Goal: Transaction & Acquisition: Obtain resource

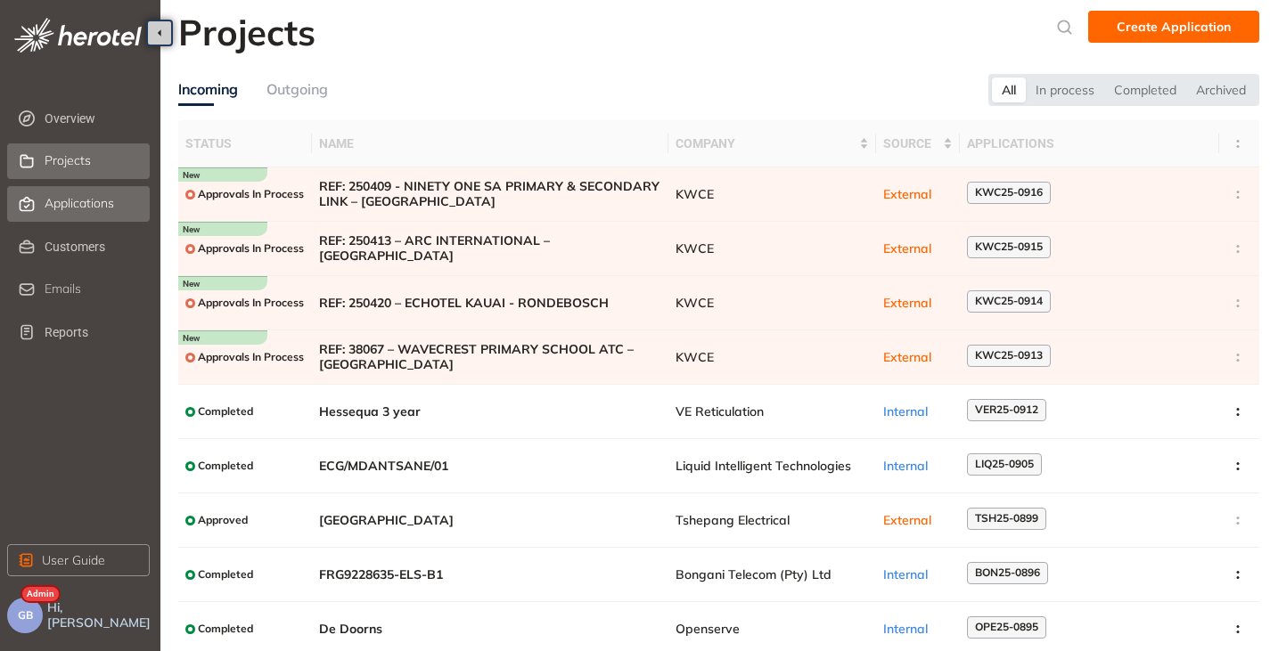
click at [94, 200] on span "Applications" at bounding box center [79, 203] width 69 height 15
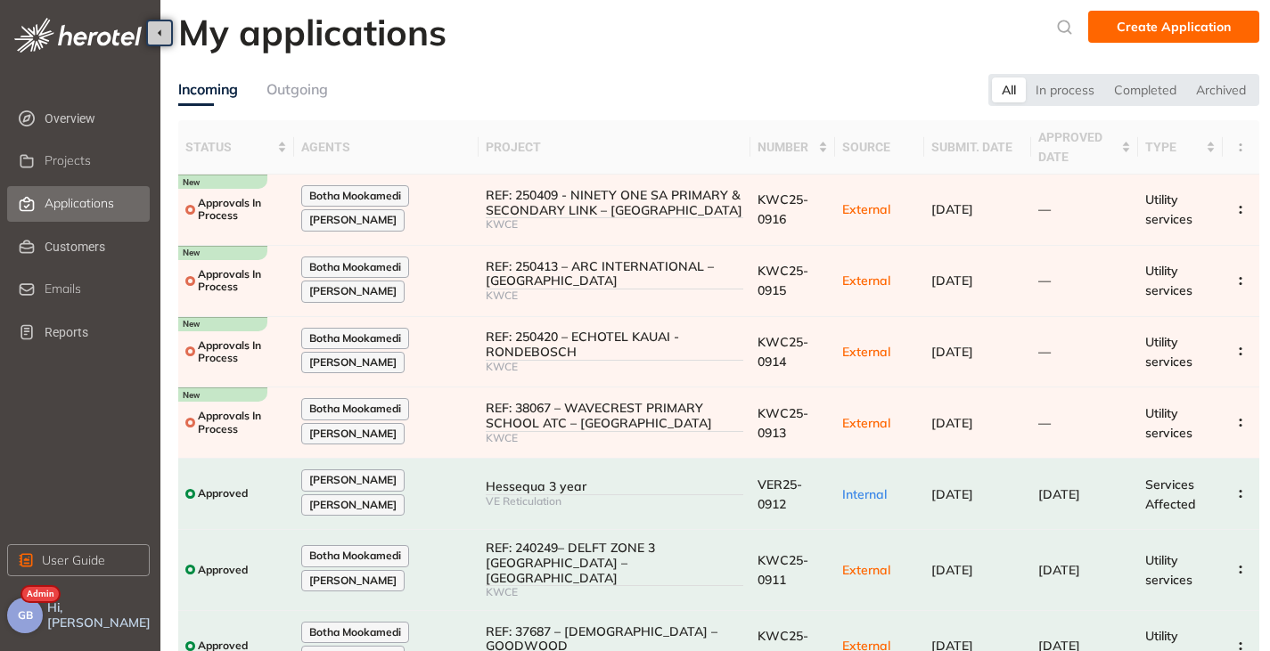
click at [32, 620] on span "GB" at bounding box center [25, 615] width 15 height 12
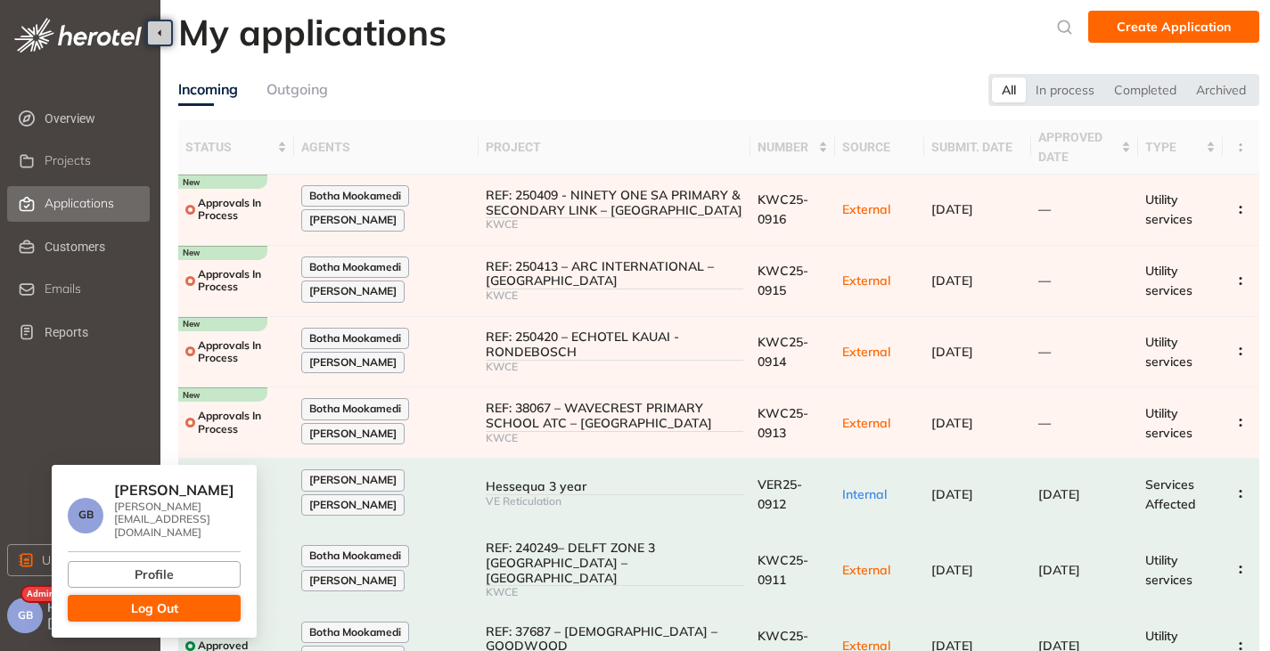
click at [118, 595] on button "Log Out" at bounding box center [154, 608] width 173 height 27
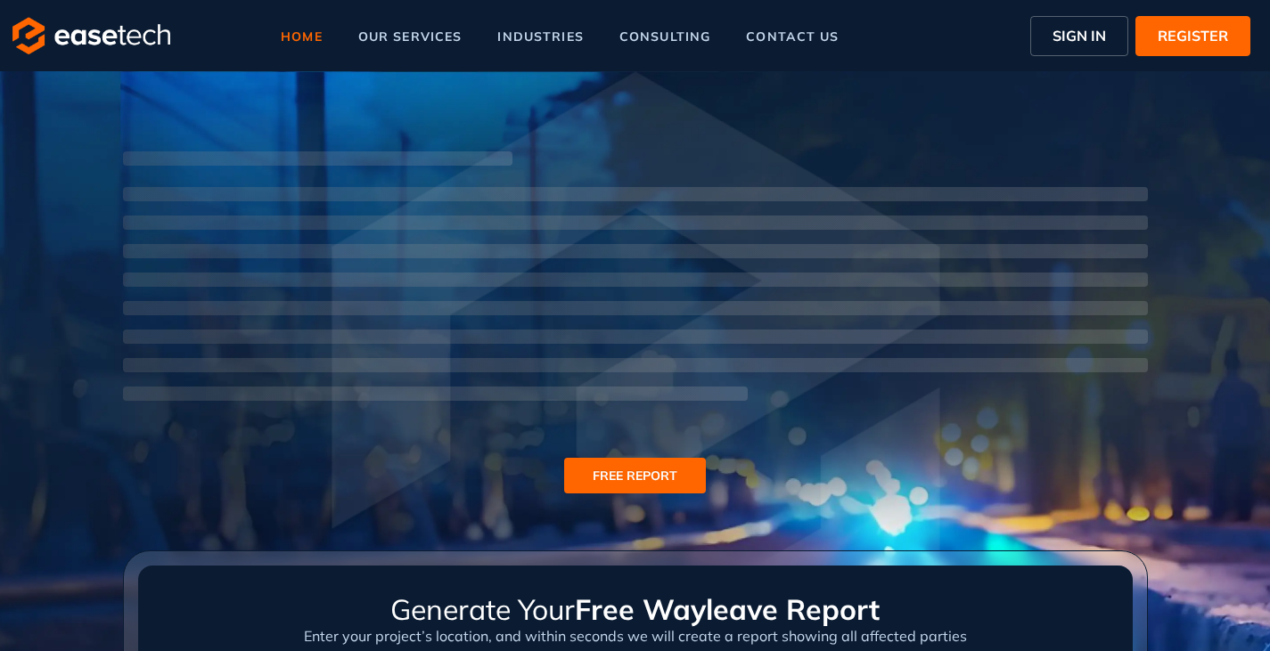
click at [1070, 40] on span "SIGN IN" at bounding box center [1078, 35] width 53 height 21
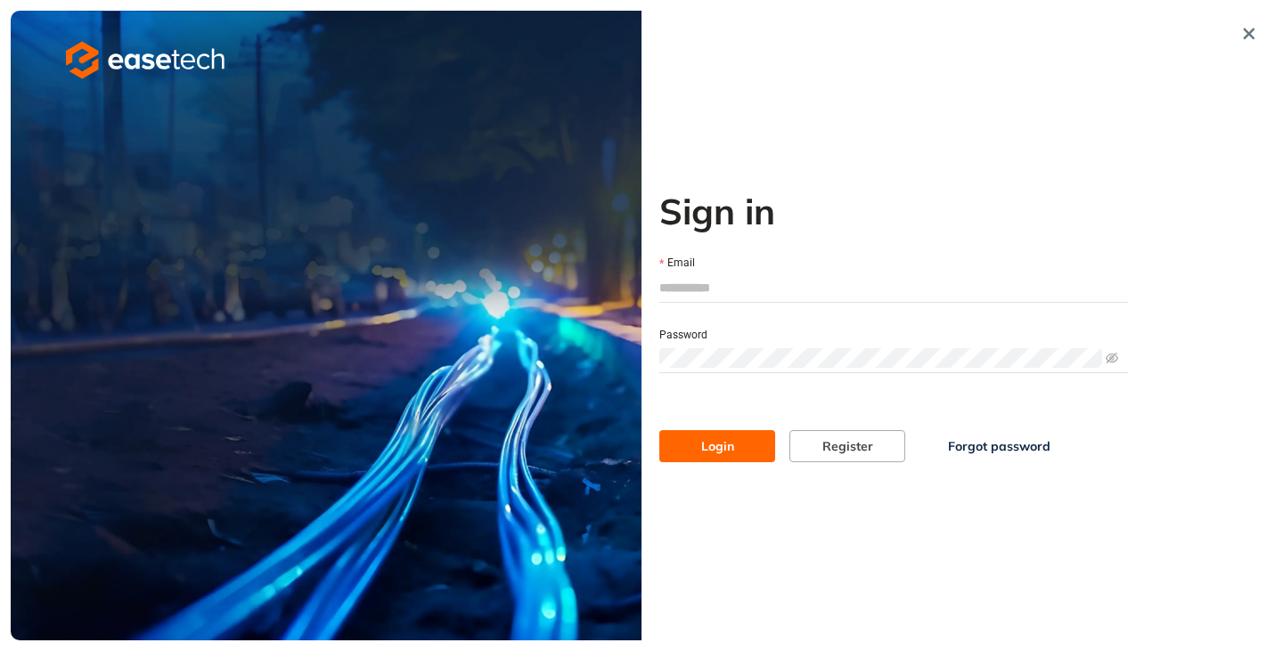
click at [696, 293] on input "Email" at bounding box center [893, 287] width 469 height 27
type input "**********"
click at [708, 457] on button "Login" at bounding box center [717, 446] width 116 height 32
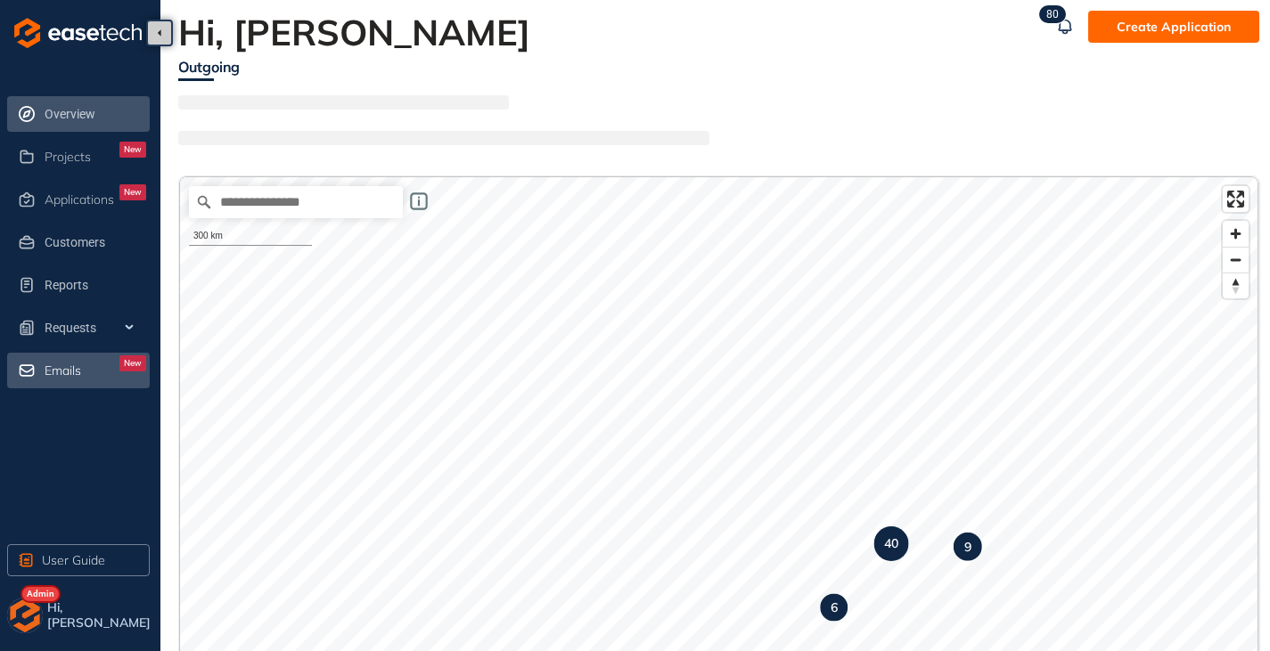
click at [83, 377] on div "Emails New" at bounding box center [96, 370] width 102 height 30
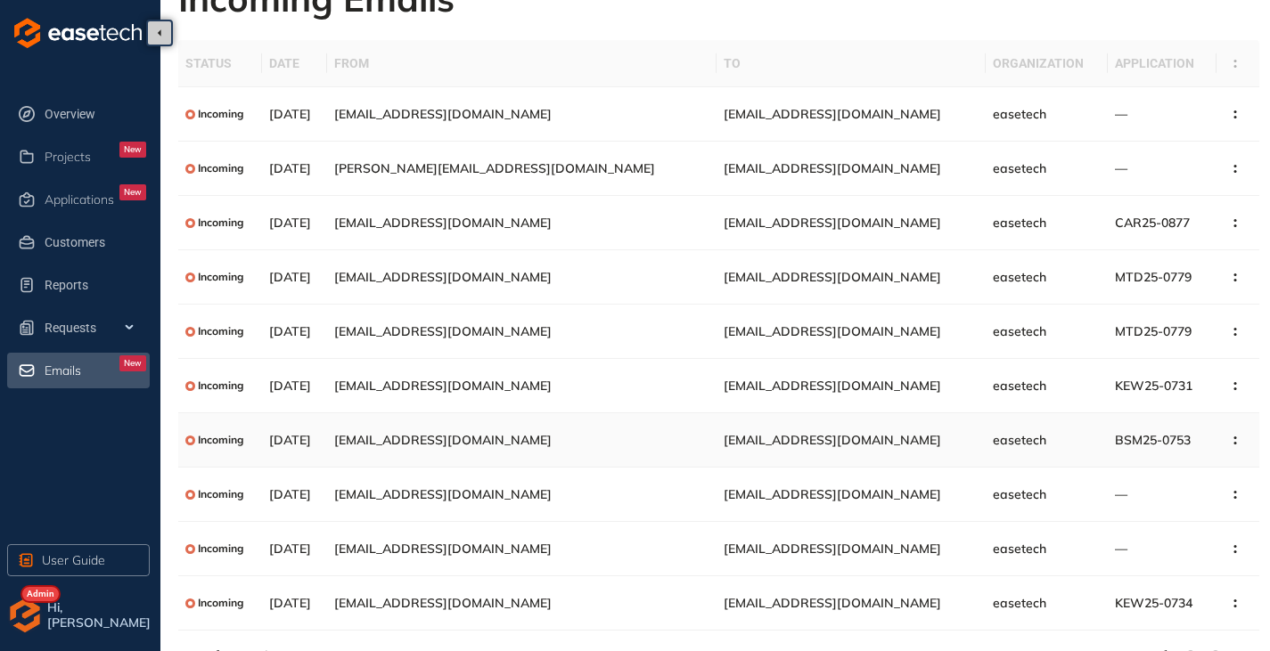
scroll to position [63, 0]
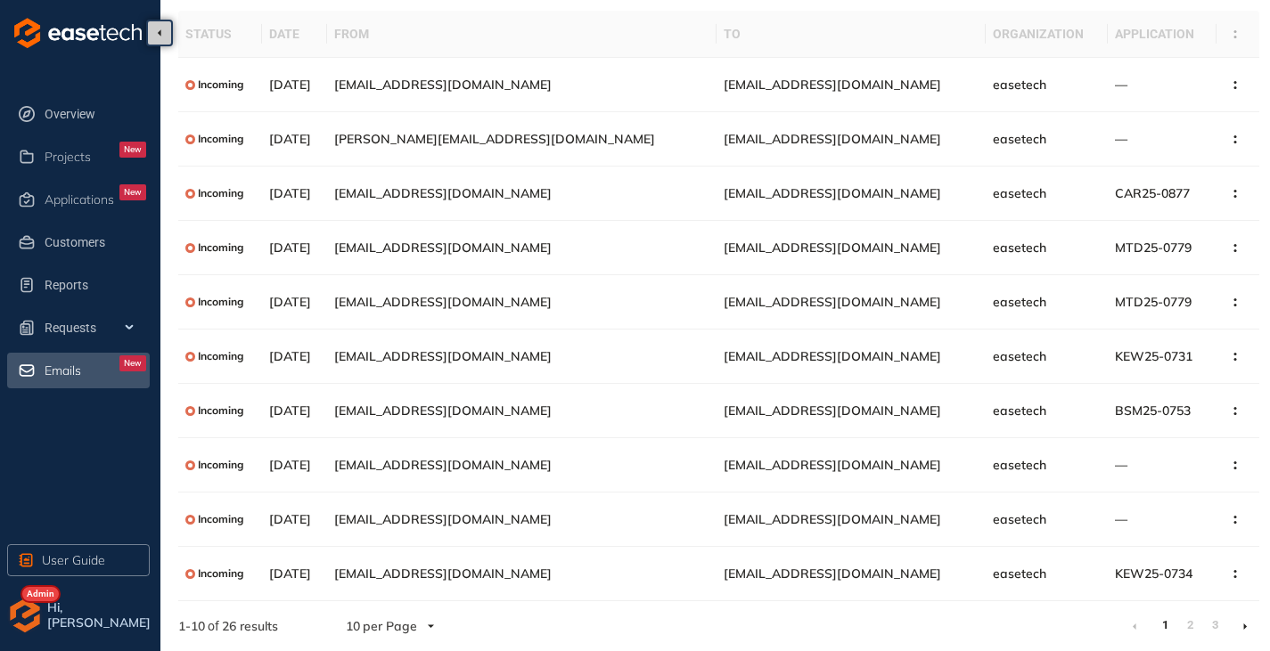
click at [1204, 624] on ul "1 2 3" at bounding box center [1189, 626] width 139 height 29
click at [1196, 625] on link "2" at bounding box center [1189, 625] width 18 height 27
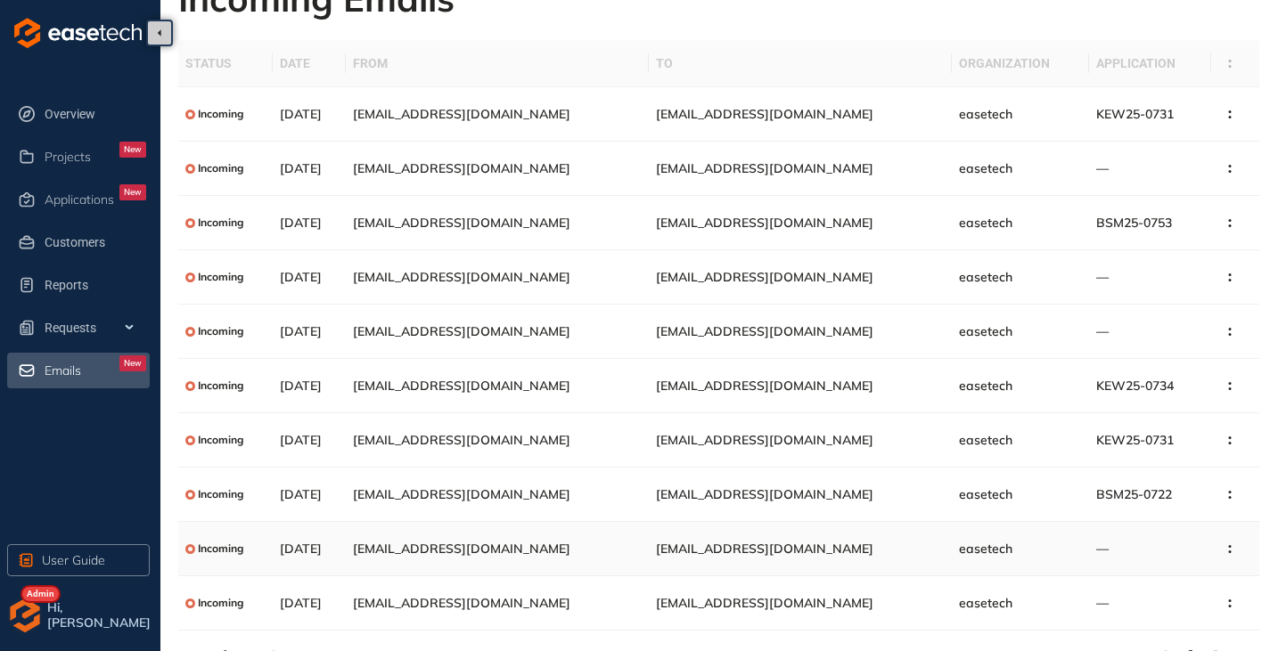
scroll to position [63, 0]
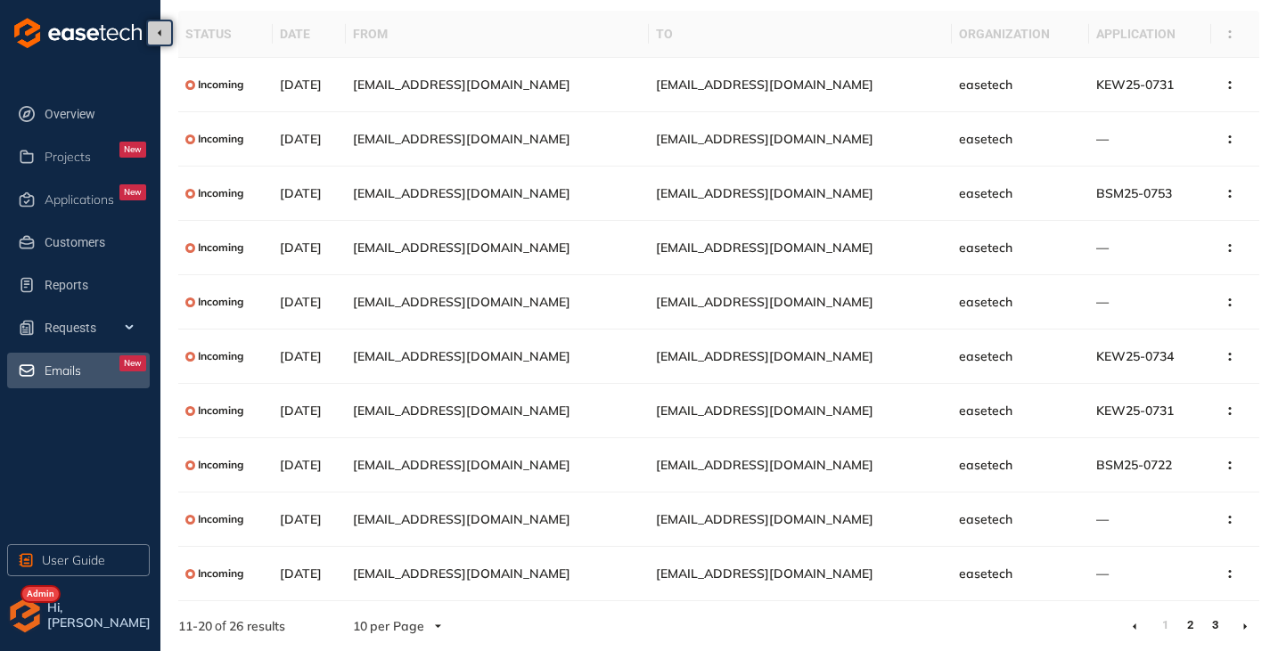
click at [1219, 625] on link "3" at bounding box center [1214, 625] width 18 height 27
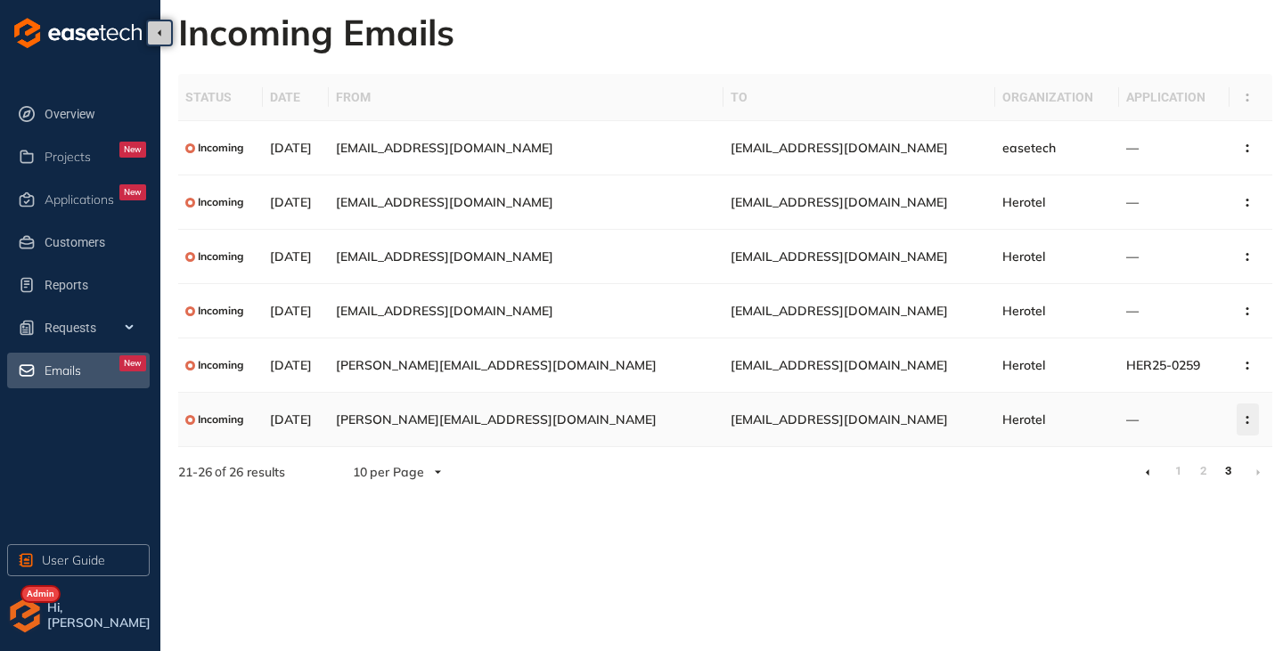
click at [1238, 417] on icon "button" at bounding box center [1247, 420] width 18 height 8
click at [875, 505] on section "Incoming Emails Status Date From To Organization Application Incoming 15 Sep 20…" at bounding box center [721, 325] width 1123 height 651
click at [1172, 469] on link "1" at bounding box center [1178, 471] width 18 height 27
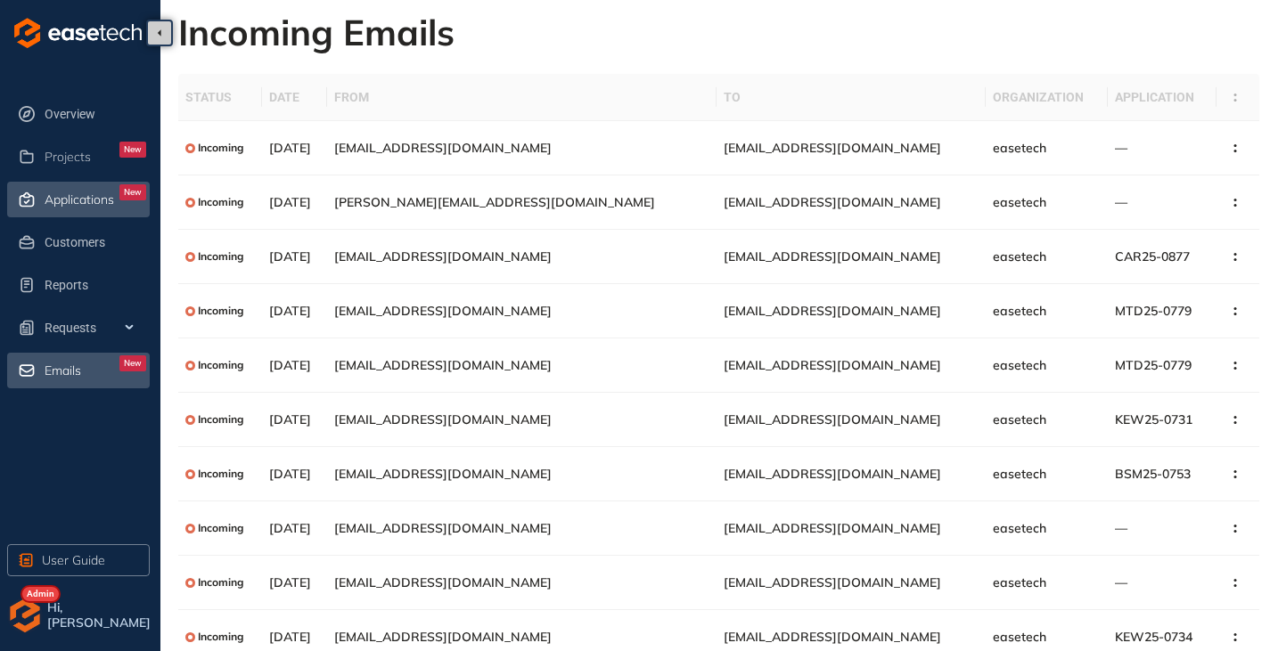
click at [98, 196] on span "Applications" at bounding box center [79, 199] width 69 height 15
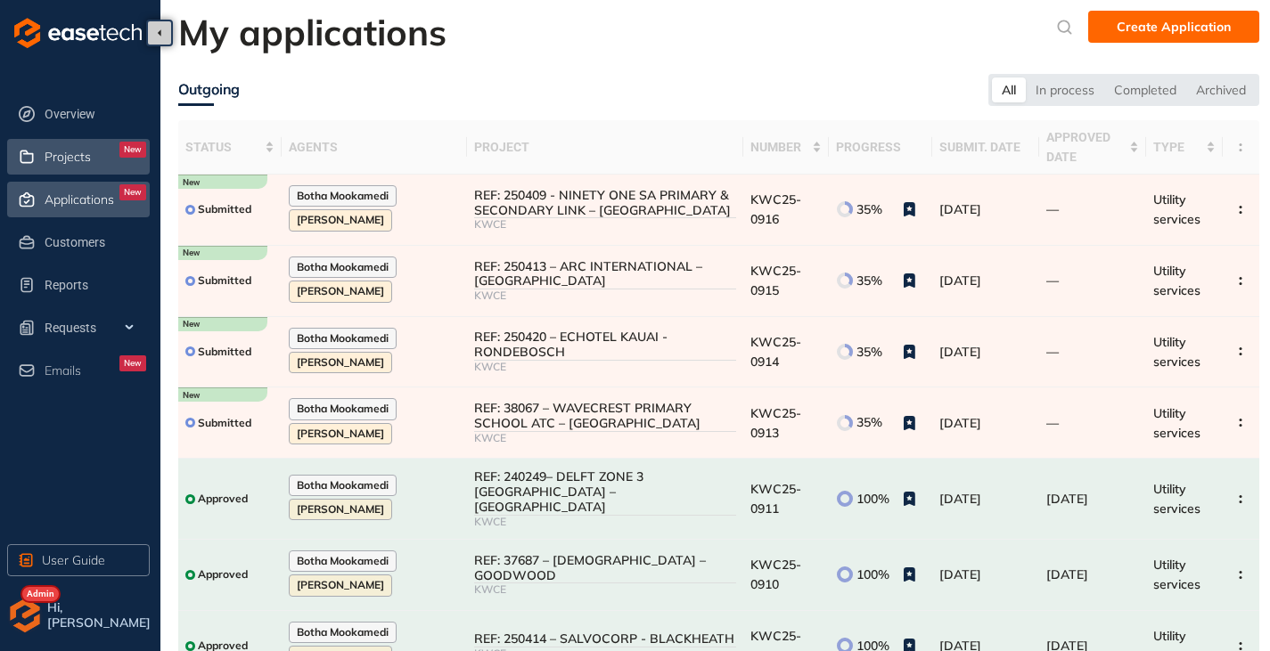
click at [89, 148] on div "Projects New" at bounding box center [96, 157] width 102 height 30
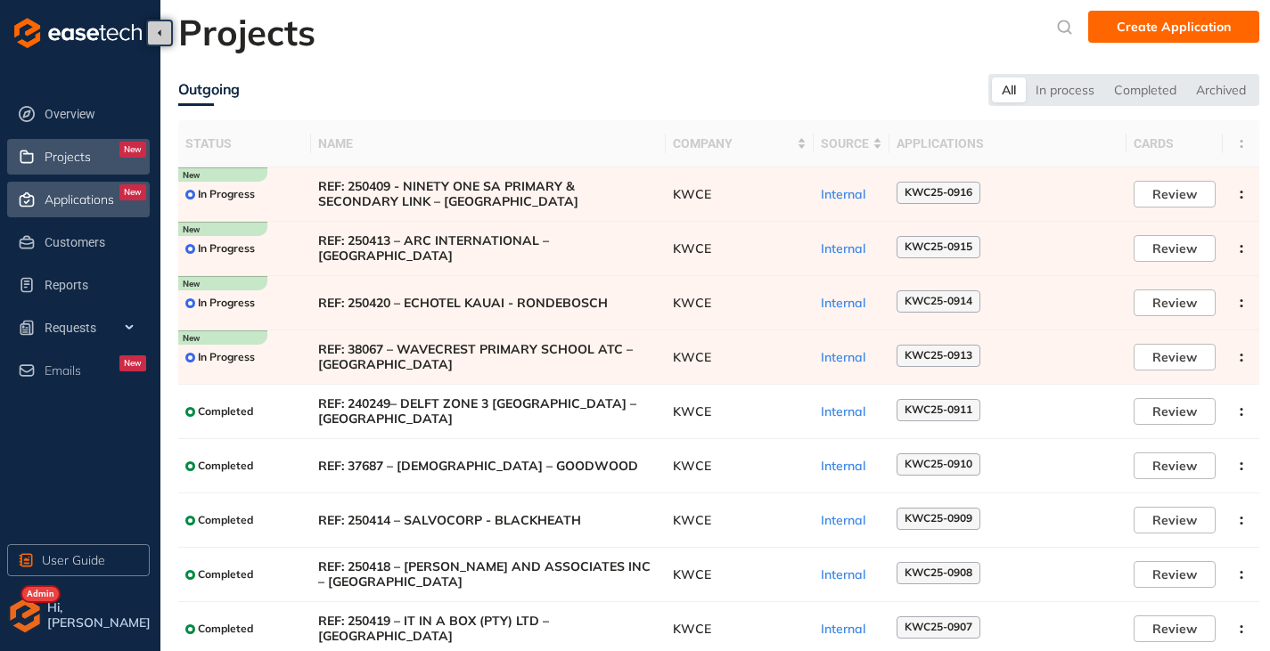
click at [59, 188] on div "Applications New" at bounding box center [96, 199] width 102 height 30
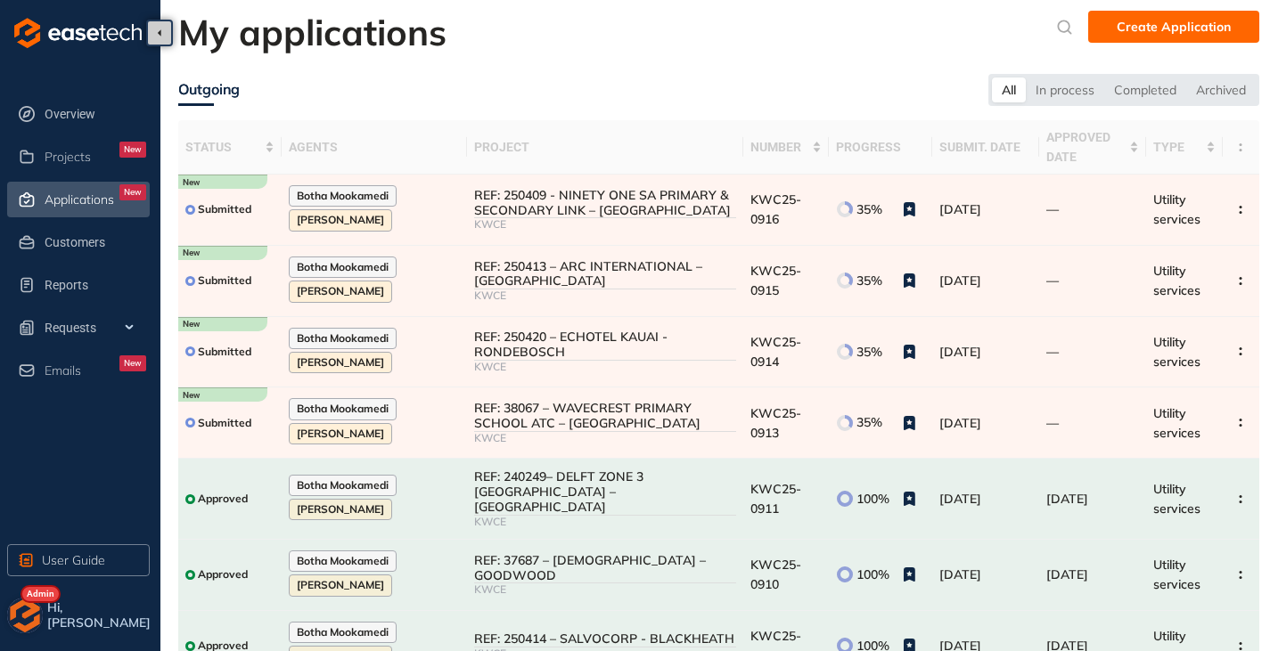
click at [22, 624] on img "button" at bounding box center [25, 616] width 36 height 36
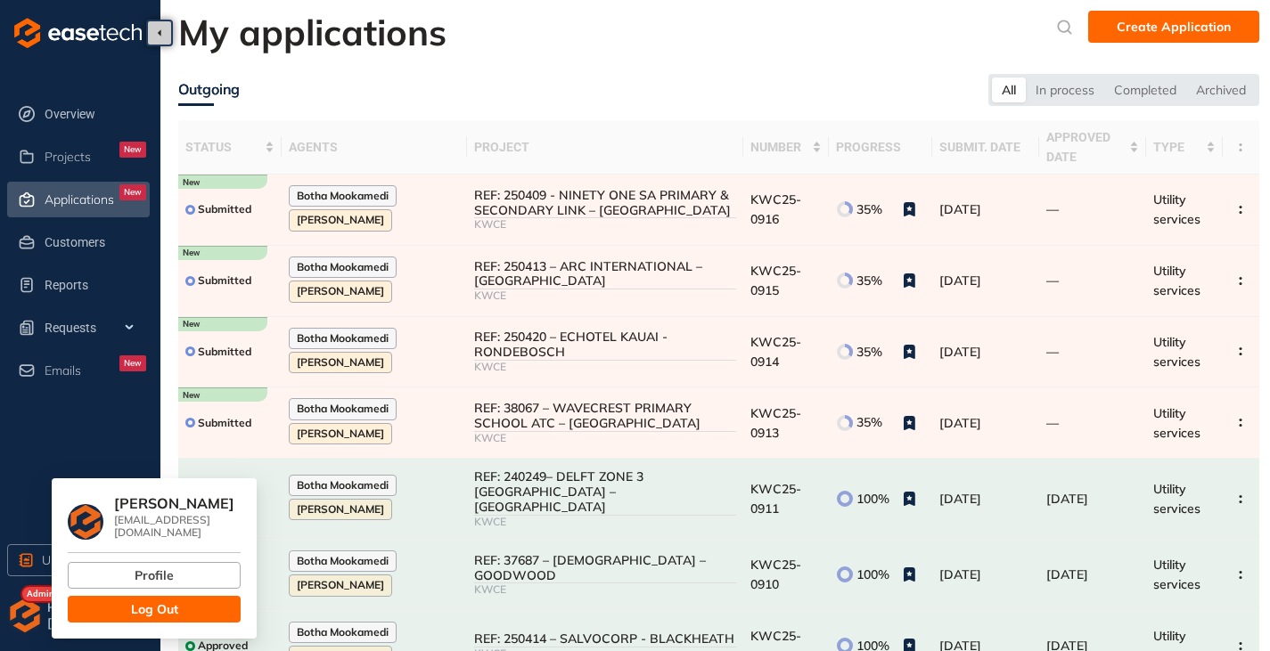
click at [126, 582] on div "Profile Log Out" at bounding box center [154, 592] width 173 height 61
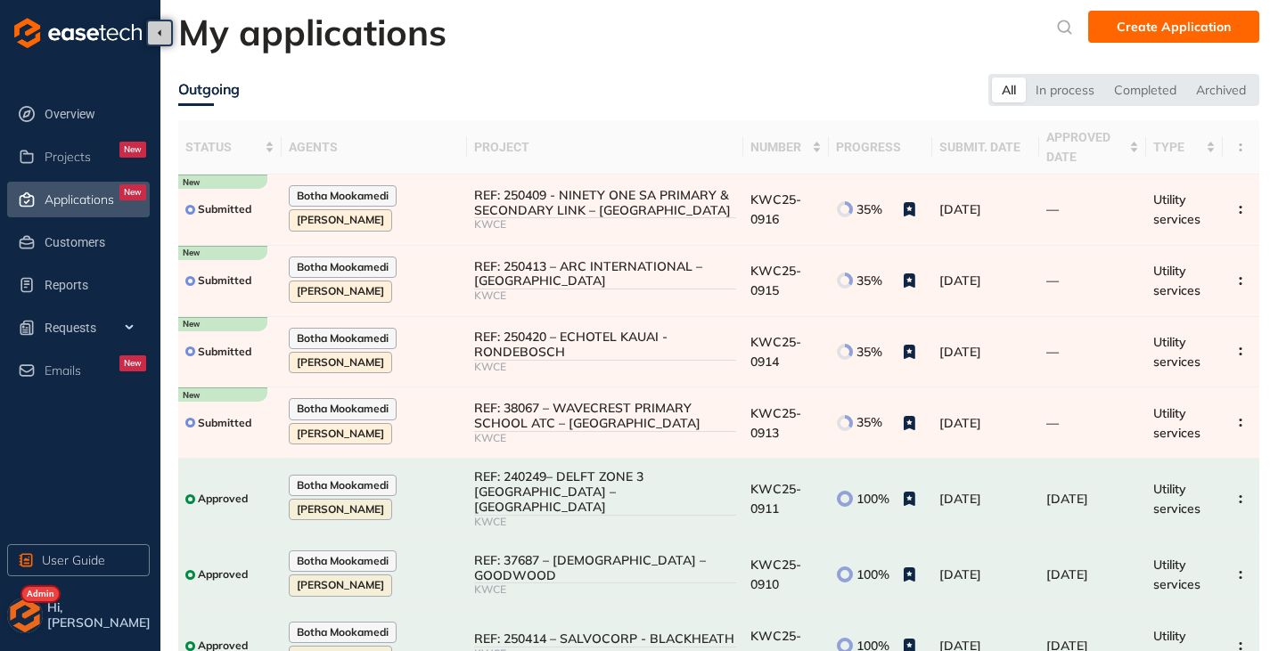
click at [30, 625] on img "button" at bounding box center [25, 616] width 36 height 36
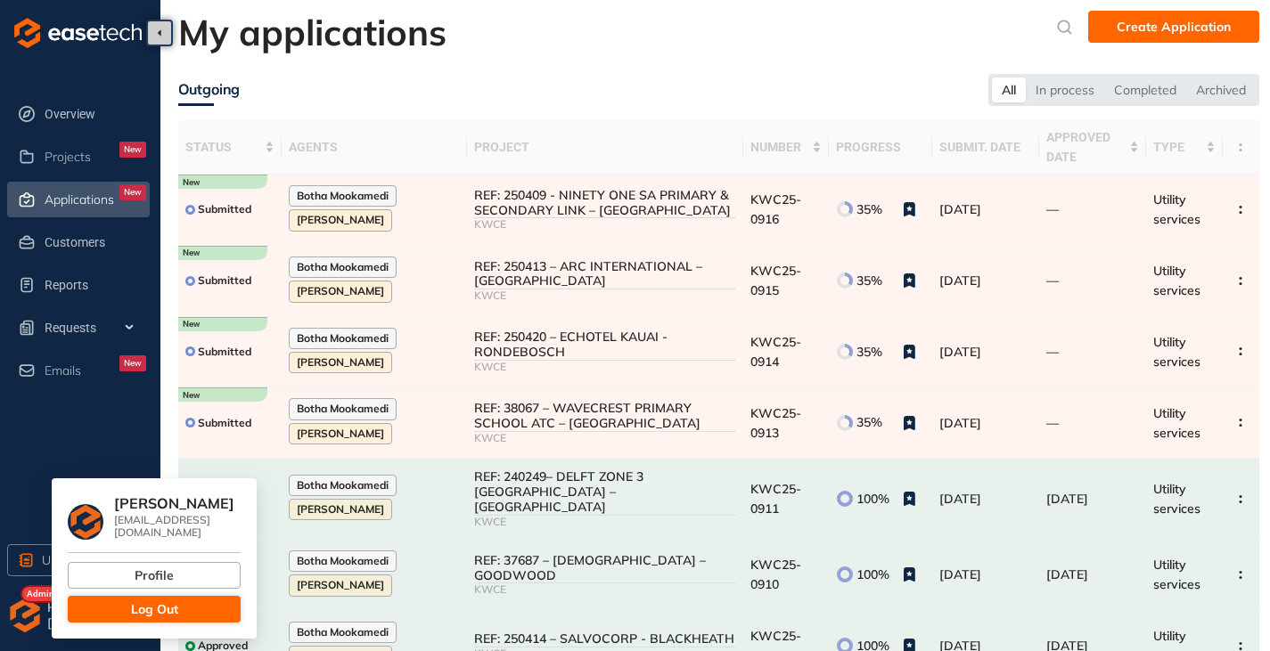
click at [132, 600] on span "Log Out" at bounding box center [154, 610] width 47 height 20
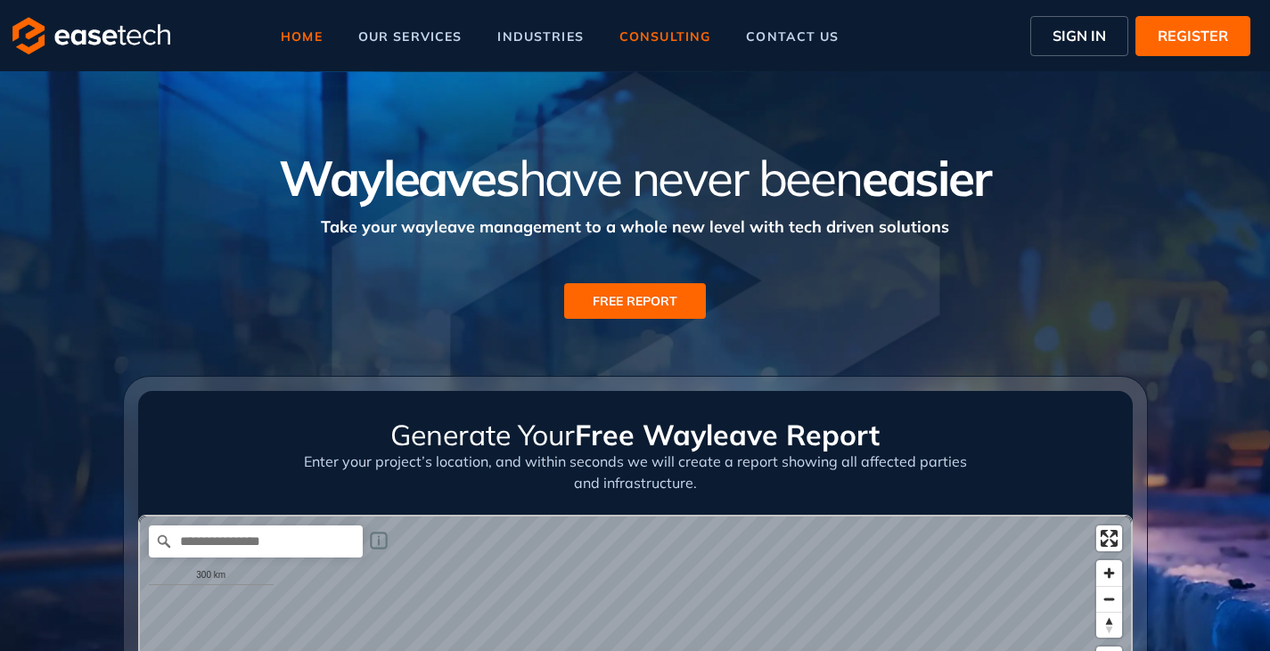
click at [666, 35] on span "consulting" at bounding box center [664, 36] width 91 height 12
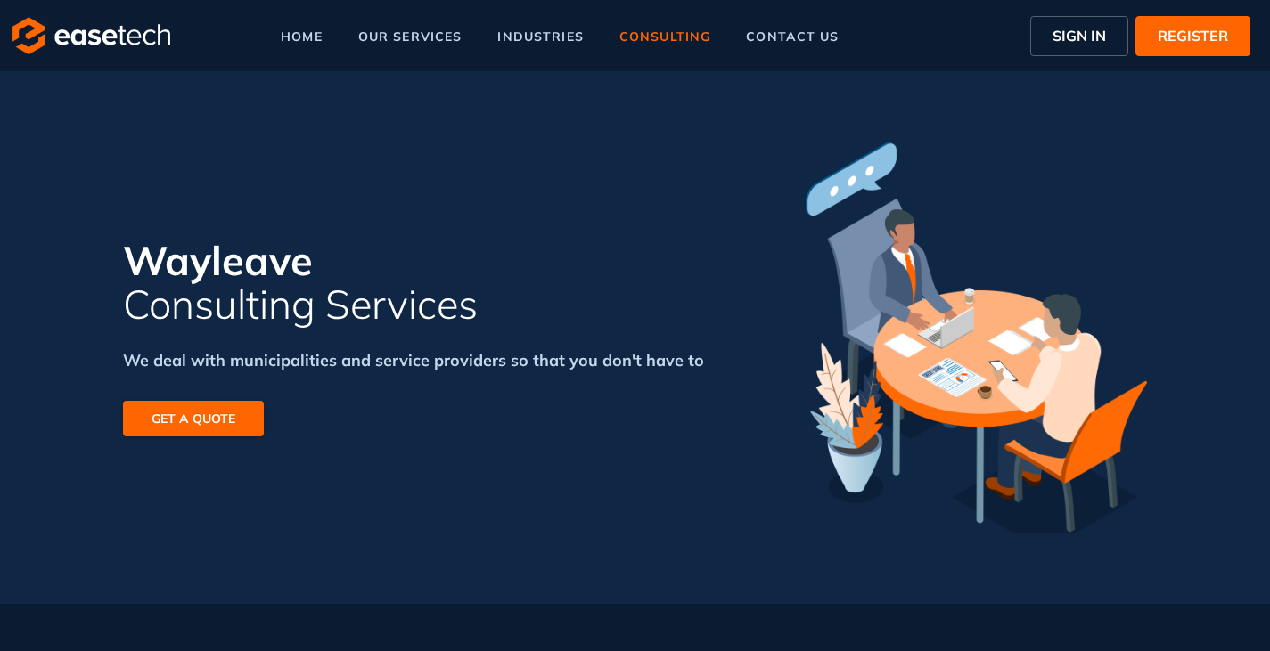
click at [200, 425] on span "GET A QUOTE" at bounding box center [193, 419] width 84 height 20
